Goal: Information Seeking & Learning: Learn about a topic

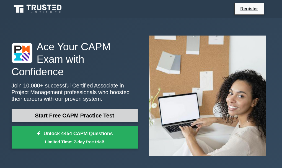
click at [88, 111] on link "Start Free CAPM Practice Test" at bounding box center [75, 115] width 126 height 13
click at [80, 109] on link "Start Free CAPM Practice Test" at bounding box center [75, 115] width 126 height 13
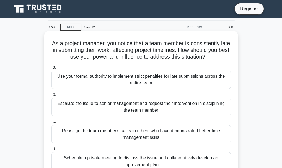
click at [83, 73] on div "Use your formal authority to implement strict penalties for late submissions ac…" at bounding box center [142, 79] width 180 height 18
click at [52, 69] on input "a. Use your formal authority to implement strict penalties for late submissions…" at bounding box center [52, 67] width 0 height 4
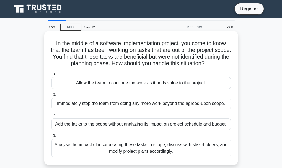
click at [69, 83] on div "Allow the team to continue the work as it adds value to the project." at bounding box center [142, 83] width 180 height 12
click at [52, 76] on input "a. Allow the team to continue the work as it adds value to the project." at bounding box center [52, 74] width 0 height 4
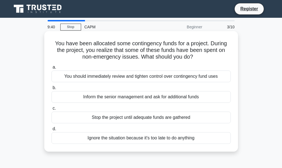
click at [68, 76] on div "You should immediately review and tighten control over contingency fund uses" at bounding box center [142, 76] width 180 height 12
click at [52, 69] on input "a. You should immediately review and tighten control over contingency fund uses" at bounding box center [52, 67] width 0 height 4
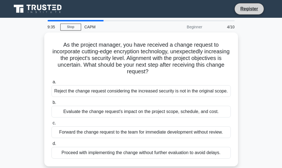
click at [243, 12] on li "Register" at bounding box center [249, 9] width 29 height 12
click at [91, 24] on div "CAPM" at bounding box center [119, 26] width 76 height 11
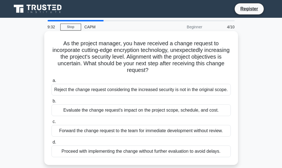
click at [69, 83] on label "a. Reject the change request considering the increased security is not in the o…" at bounding box center [142, 86] width 180 height 18
click at [52, 82] on input "a. Reject the change request considering the increased security is not in the o…" at bounding box center [52, 81] width 0 height 4
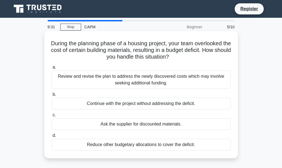
click at [70, 81] on div "Review and revise the plan to address the newly discovered costs which may invo…" at bounding box center [142, 79] width 180 height 18
click at [52, 69] on input "a. Review and revise the plan to address the newly discovered costs which may i…" at bounding box center [52, 67] width 0 height 4
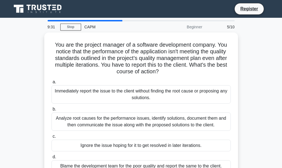
click at [70, 81] on label "a. Immediately report the issue to the client without finding the root cause or…" at bounding box center [142, 90] width 180 height 25
click at [52, 81] on input "a. Immediately report the issue to the client without finding the root cause or…" at bounding box center [52, 82] width 0 height 4
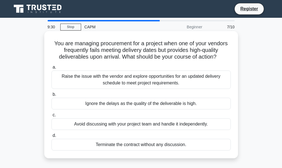
click at [71, 80] on div "Raise the issue with the vendor and explore opportunities for an updated delive…" at bounding box center [142, 79] width 180 height 18
click at [52, 69] on input "a. Raise the issue with the vendor and explore opportunities for an updated del…" at bounding box center [52, 67] width 0 height 4
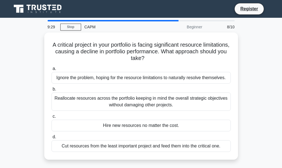
click at [71, 80] on div "Ignore the problem, hoping for the resource limitations to naturally resolve th…" at bounding box center [142, 78] width 180 height 12
click at [52, 70] on input "a. Ignore the problem, hoping for the resource limitations to naturally resolve…" at bounding box center [52, 69] width 0 height 4
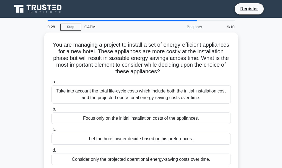
click at [52, 30] on div "9:28" at bounding box center [52, 26] width 16 height 11
